Goal: Information Seeking & Learning: Find specific fact

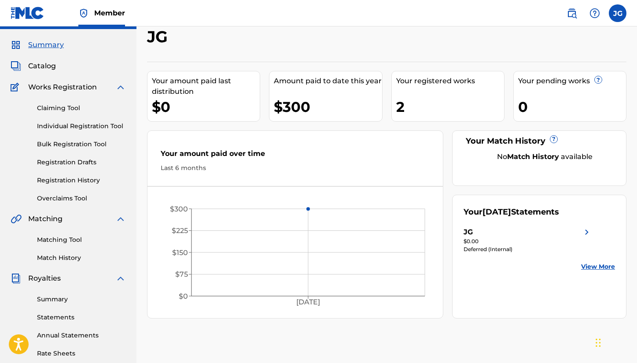
scroll to position [24, 0]
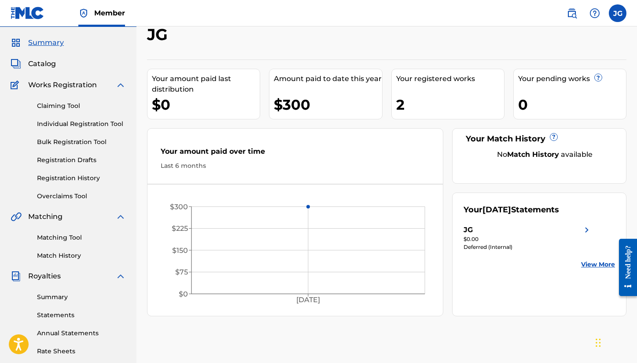
click at [482, 234] on div "JG" at bounding box center [527, 229] width 129 height 11
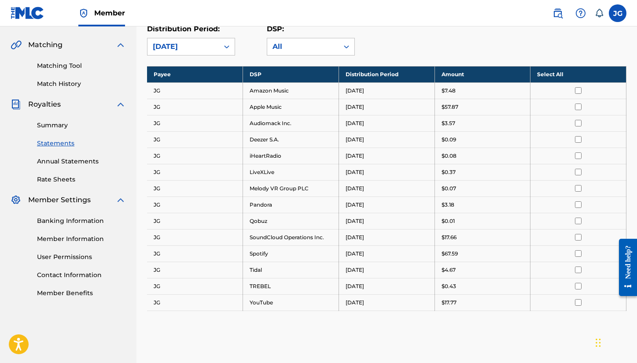
scroll to position [39, 0]
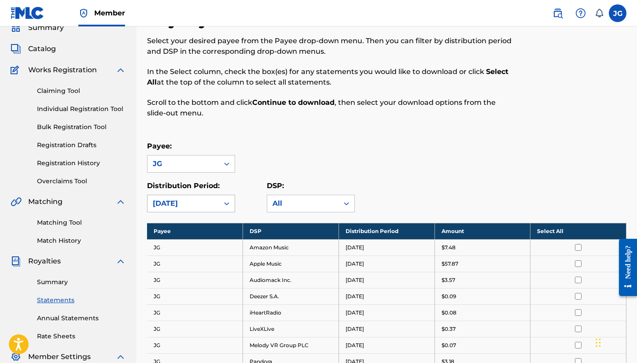
click at [212, 199] on div "[DATE]" at bounding box center [183, 203] width 61 height 11
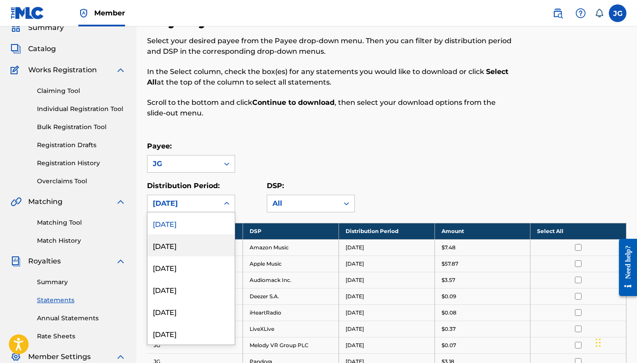
click at [196, 239] on div "[DATE]" at bounding box center [190, 245] width 87 height 22
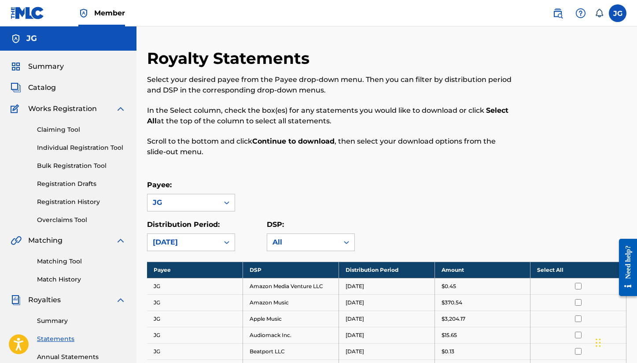
scroll to position [0, 0]
click at [69, 256] on div "Matching Tool Match History" at bounding box center [68, 265] width 115 height 38
click at [69, 260] on link "Matching Tool" at bounding box center [81, 261] width 89 height 9
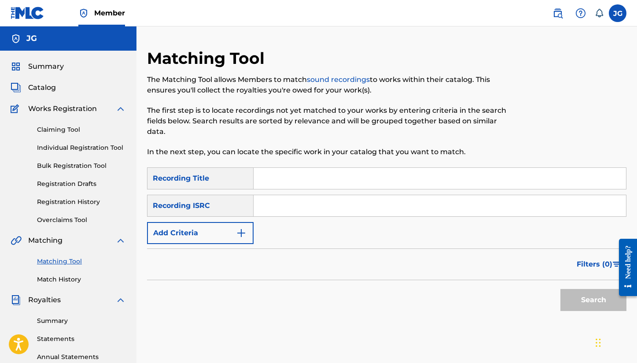
click at [293, 195] on input "Search Form" at bounding box center [440, 205] width 372 height 21
paste input "QZMEM2104363"
type input "QZMEM2104363"
click at [568, 289] on button "Search" at bounding box center [593, 300] width 66 height 22
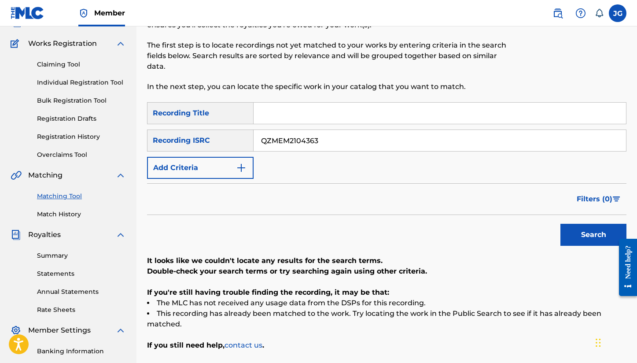
scroll to position [66, 0]
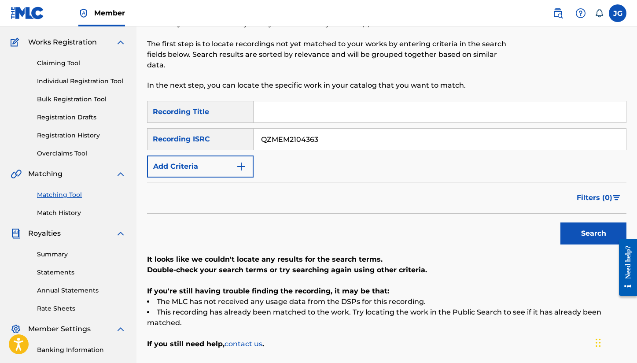
click at [327, 129] on input "QZMEM2104363" at bounding box center [440, 139] width 372 height 21
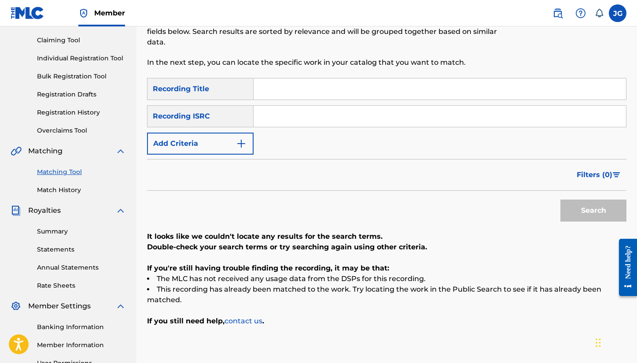
scroll to position [88, 0]
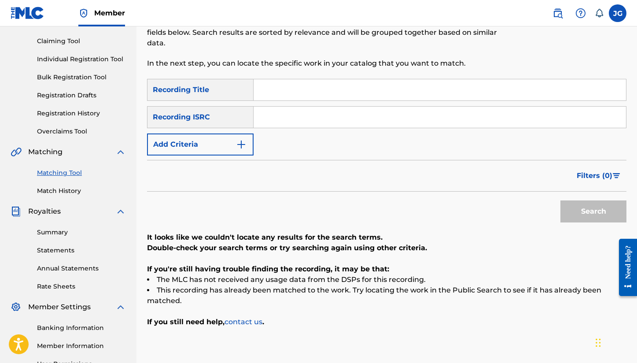
paste input "QZMEM2104363"
type input "QZMEM2104363"
click at [593, 201] on button "Search" at bounding box center [593, 211] width 66 height 22
click at [285, 107] on input "QZMEM2104363" at bounding box center [440, 117] width 372 height 21
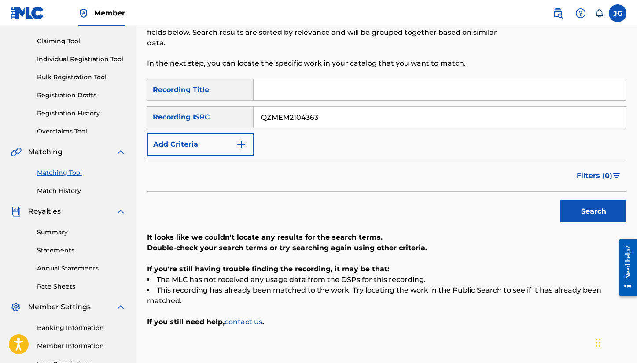
click at [285, 107] on input "QZMEM2104363" at bounding box center [440, 117] width 372 height 21
click at [299, 79] on input "Search Form" at bounding box center [440, 89] width 372 height 21
type input "[US_STATE] [PERSON_NAME]"
click at [593, 201] on button "Search" at bounding box center [593, 211] width 66 height 22
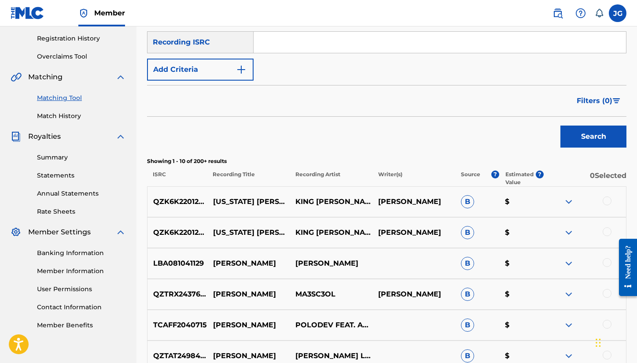
scroll to position [162, 0]
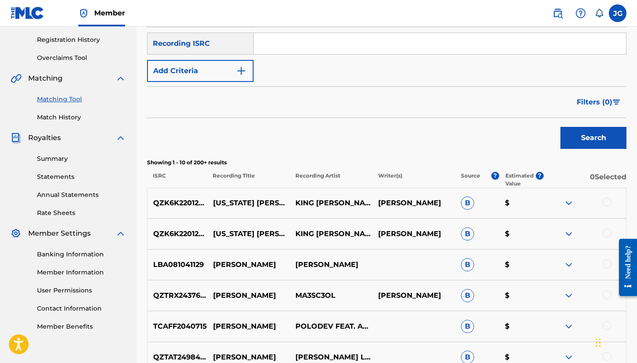
click at [301, 33] on input "Search Form" at bounding box center [440, 43] width 372 height 21
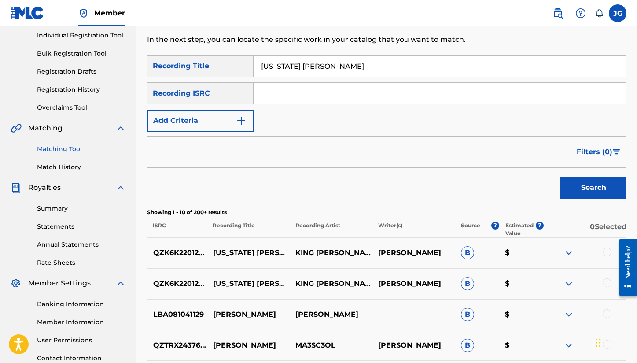
scroll to position [77, 0]
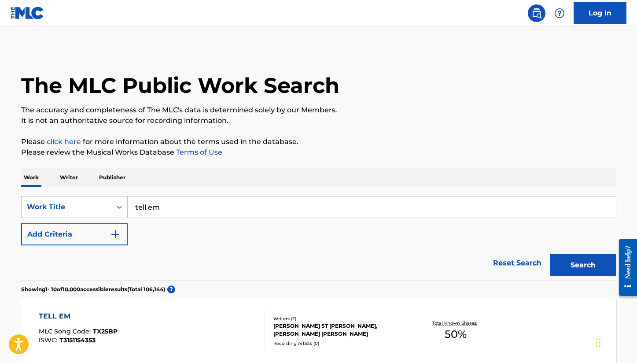
click at [89, 233] on button "Add Criteria" at bounding box center [74, 234] width 107 height 22
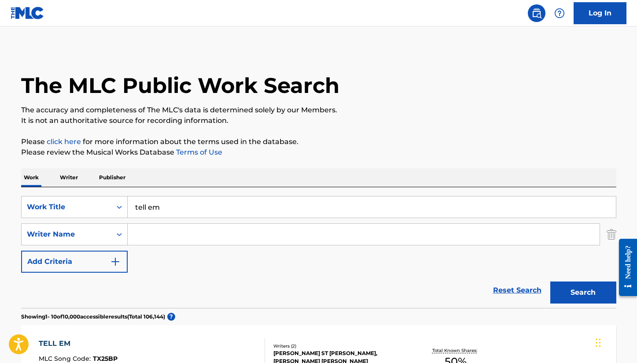
click at [157, 239] on input "Search Form" at bounding box center [364, 234] width 472 height 21
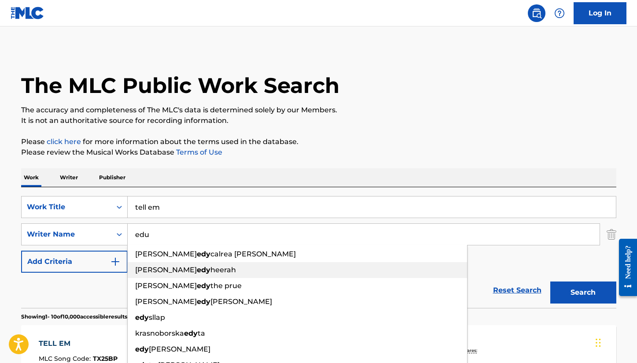
drag, startPoint x: 268, startPoint y: 275, endPoint x: 356, endPoint y: 205, distance: 111.5
click at [356, 205] on input "tell em" at bounding box center [372, 206] width 488 height 21
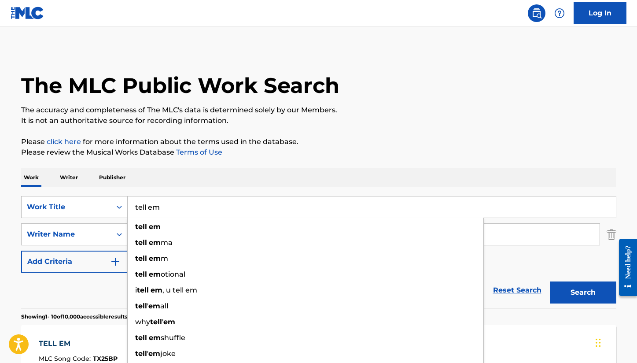
click at [335, 173] on div "Work Writer Publisher" at bounding box center [318, 177] width 595 height 18
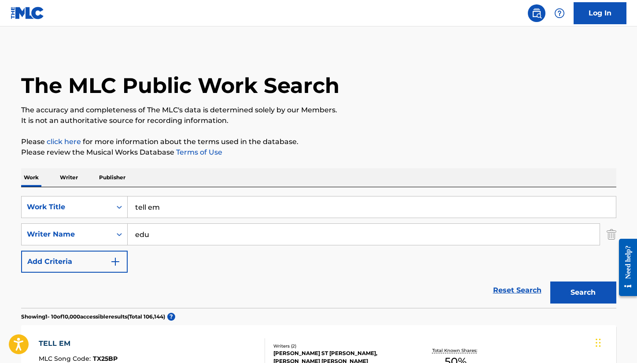
click at [342, 259] on div "SearchWithCriteriab30561bd-dcaf-4c3e-a17c-c744cd94d2af Work Title tell em Searc…" at bounding box center [318, 234] width 595 height 77
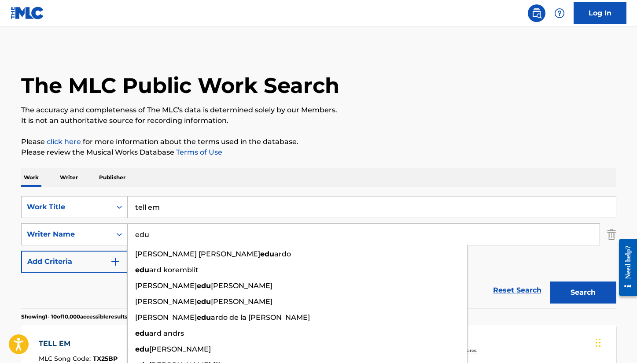
click at [314, 240] on input "edu" at bounding box center [364, 234] width 472 height 21
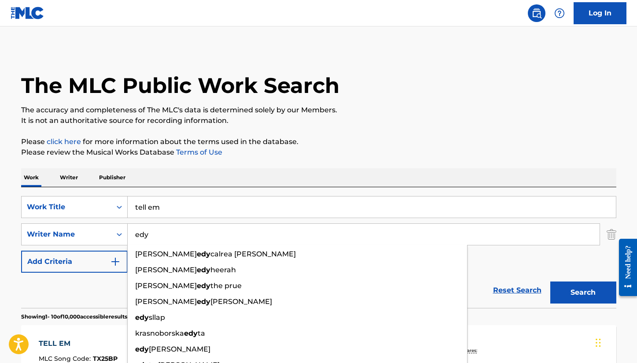
type input "edy"
click at [594, 301] on button "Search" at bounding box center [583, 292] width 66 height 22
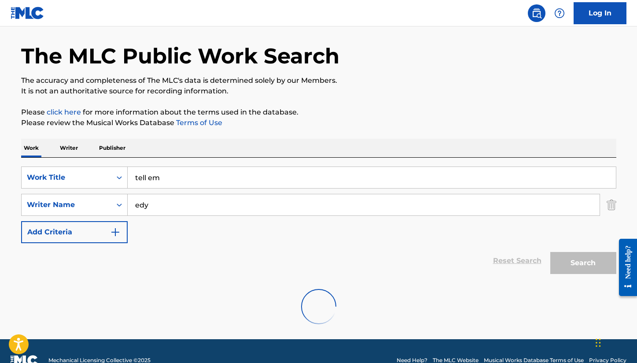
scroll to position [29, 0]
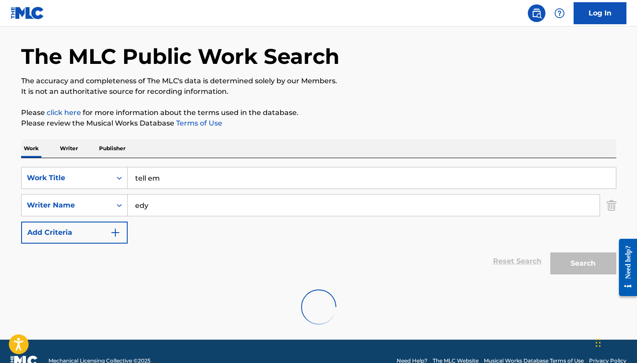
click at [341, 208] on input "edy" at bounding box center [364, 205] width 472 height 21
drag, startPoint x: 187, startPoint y: 224, endPoint x: 95, endPoint y: 289, distance: 112.7
click at [95, 289] on div at bounding box center [318, 307] width 595 height 56
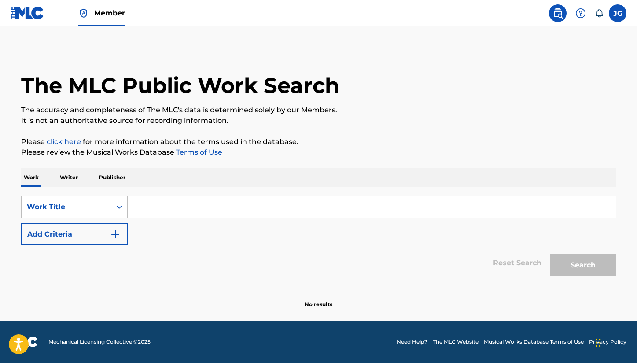
click at [238, 208] on input "Search Form" at bounding box center [372, 206] width 488 height 21
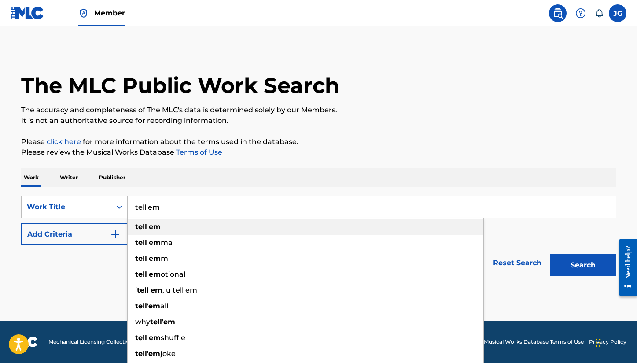
type input "tell em"
click at [138, 230] on strong "tell" at bounding box center [141, 226] width 12 height 8
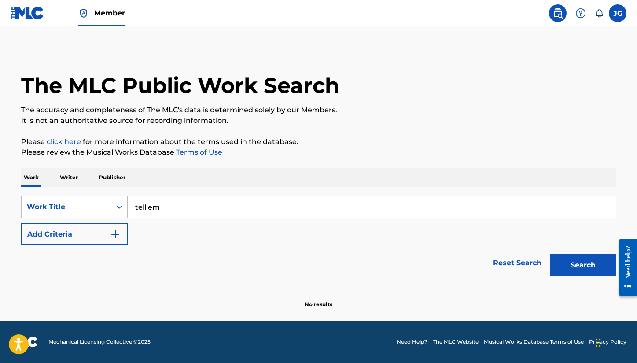
click at [99, 237] on button "Add Criteria" at bounding box center [74, 234] width 107 height 22
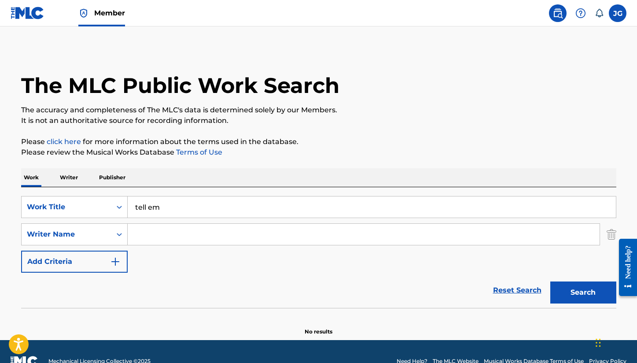
click at [160, 234] on input "Search Form" at bounding box center [364, 234] width 472 height 21
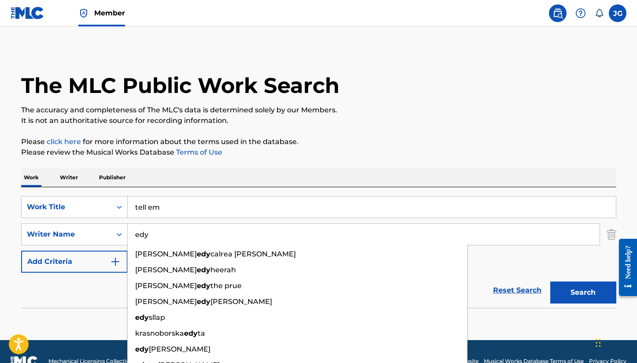
type input "edy"
click at [67, 301] on div "Reset Search Search" at bounding box center [318, 289] width 595 height 35
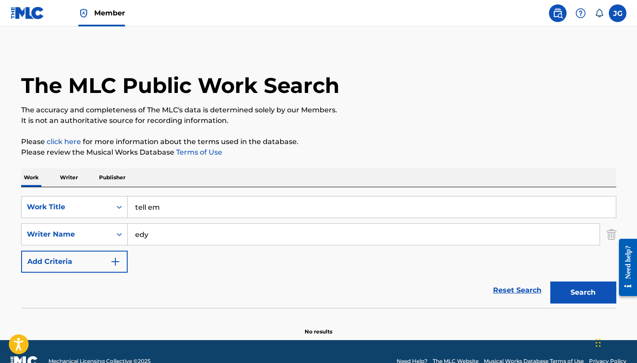
click at [566, 288] on button "Search" at bounding box center [583, 292] width 66 height 22
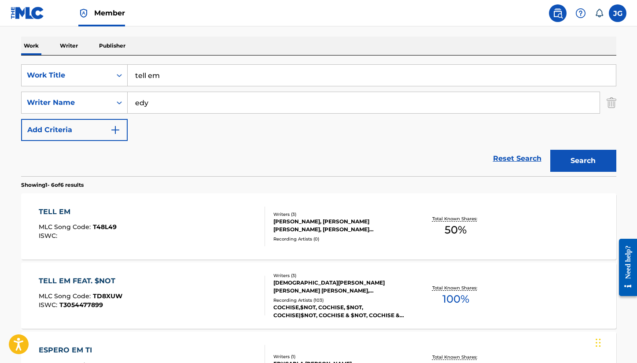
scroll to position [136, 0]
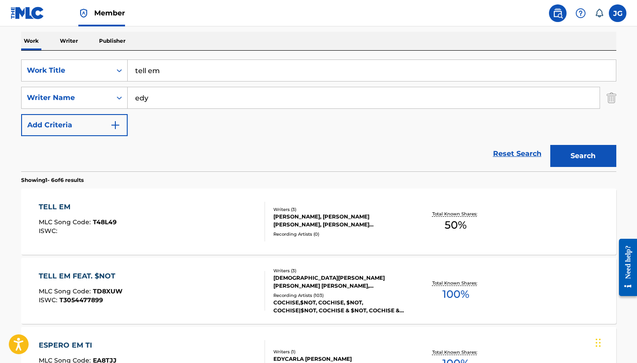
click at [389, 294] on div "Recording Artists ( 103 )" at bounding box center [339, 295] width 133 height 7
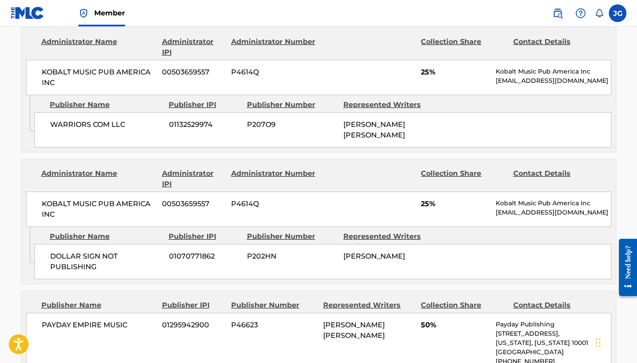
scroll to position [567, 0]
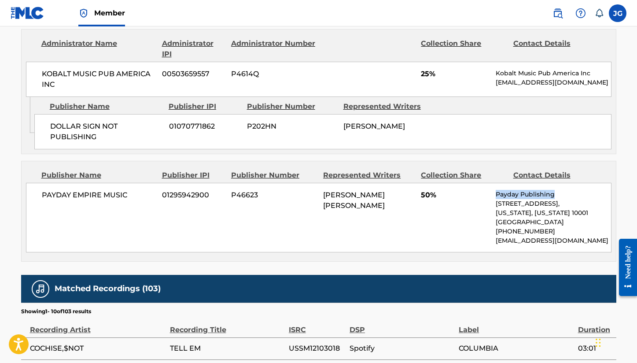
drag, startPoint x: 555, startPoint y: 184, endPoint x: 495, endPoint y: 184, distance: 59.9
click at [495, 184] on div "PAYDAY EMPIRE MUSIC 01295942900 P46623 CHRISTIAN DEVON PITTS 50% Payday Publish…" at bounding box center [318, 218] width 585 height 70
copy p "Payday Publishing"
